Goal: Task Accomplishment & Management: Complete application form

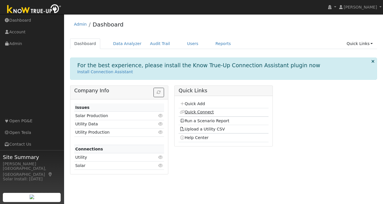
click at [197, 111] on link "Quick Connect" at bounding box center [196, 112] width 34 height 5
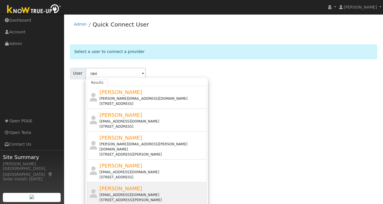
click at [113, 197] on div "[STREET_ADDRESS][PERSON_NAME]" at bounding box center [152, 199] width 106 height 5
type input "[PERSON_NAME]"
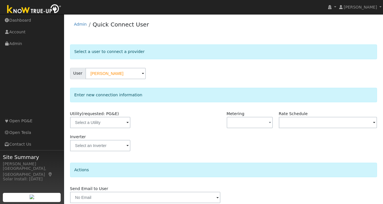
click at [126, 123] on span at bounding box center [127, 122] width 2 height 7
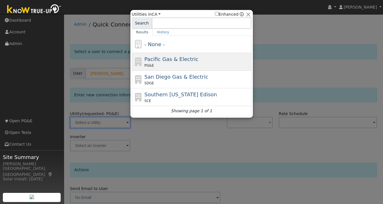
click at [170, 61] on span "Pacific Gas & Electric" at bounding box center [171, 59] width 54 height 6
type input "PG&E"
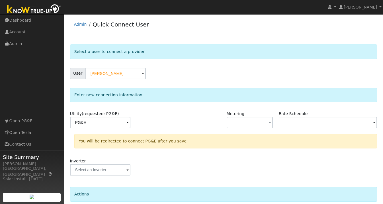
scroll to position [47, 0]
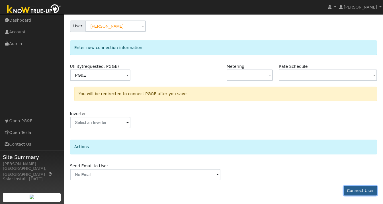
click at [360, 191] on button "Connect User" at bounding box center [360, 191] width 34 height 10
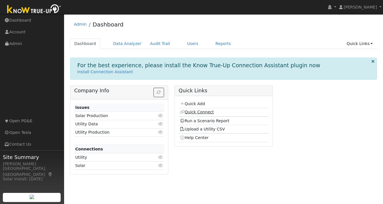
click at [209, 112] on link "Quick Connect" at bounding box center [196, 112] width 34 height 5
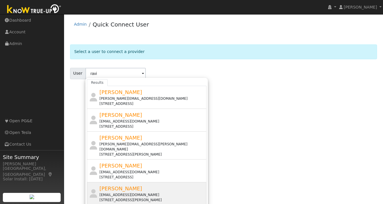
click at [106, 185] on span "[PERSON_NAME]" at bounding box center [120, 188] width 43 height 6
type input "[PERSON_NAME]"
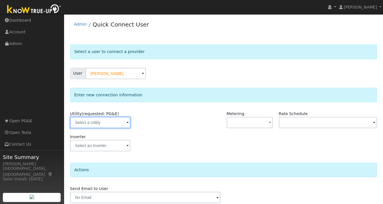
click at [119, 125] on input "text" at bounding box center [100, 122] width 60 height 11
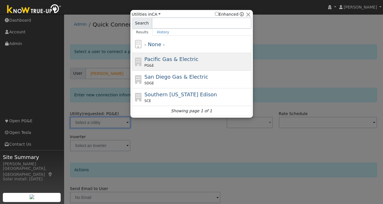
click at [166, 58] on span "Pacific Gas & Electric" at bounding box center [171, 59] width 54 height 6
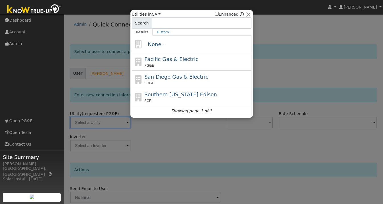
type input "PG&E"
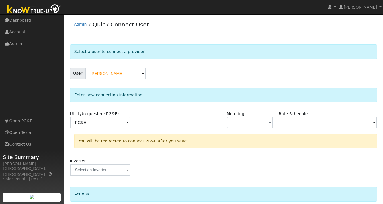
scroll to position [47, 0]
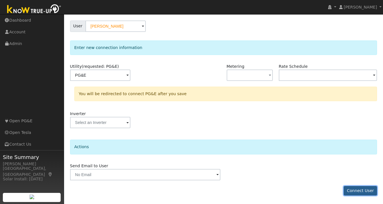
click at [363, 194] on button "Connect User" at bounding box center [360, 191] width 34 height 10
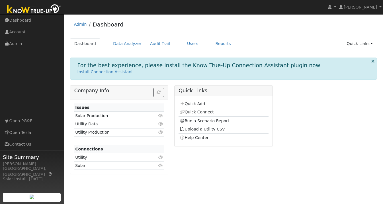
click at [195, 111] on link "Quick Connect" at bounding box center [196, 112] width 34 height 5
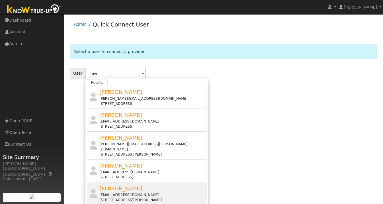
click at [123, 184] on div "[PERSON_NAME] [EMAIL_ADDRESS][DOMAIN_NAME] [STREET_ADDRESS][PERSON_NAME]" at bounding box center [152, 193] width 106 height 18
type input "[PERSON_NAME]"
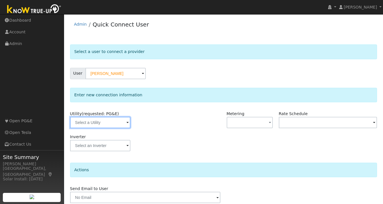
click at [104, 122] on input "text" at bounding box center [100, 122] width 60 height 11
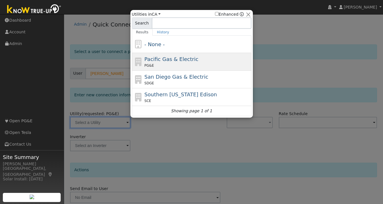
click at [165, 61] on span "Pacific Gas & Electric" at bounding box center [171, 59] width 54 height 6
type input "PG&E"
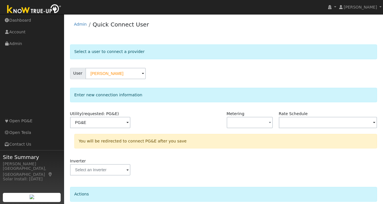
scroll to position [47, 0]
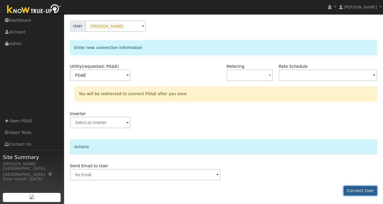
click at [356, 187] on button "Connect User" at bounding box center [360, 191] width 34 height 10
